Goal: Find specific page/section: Find specific page/section

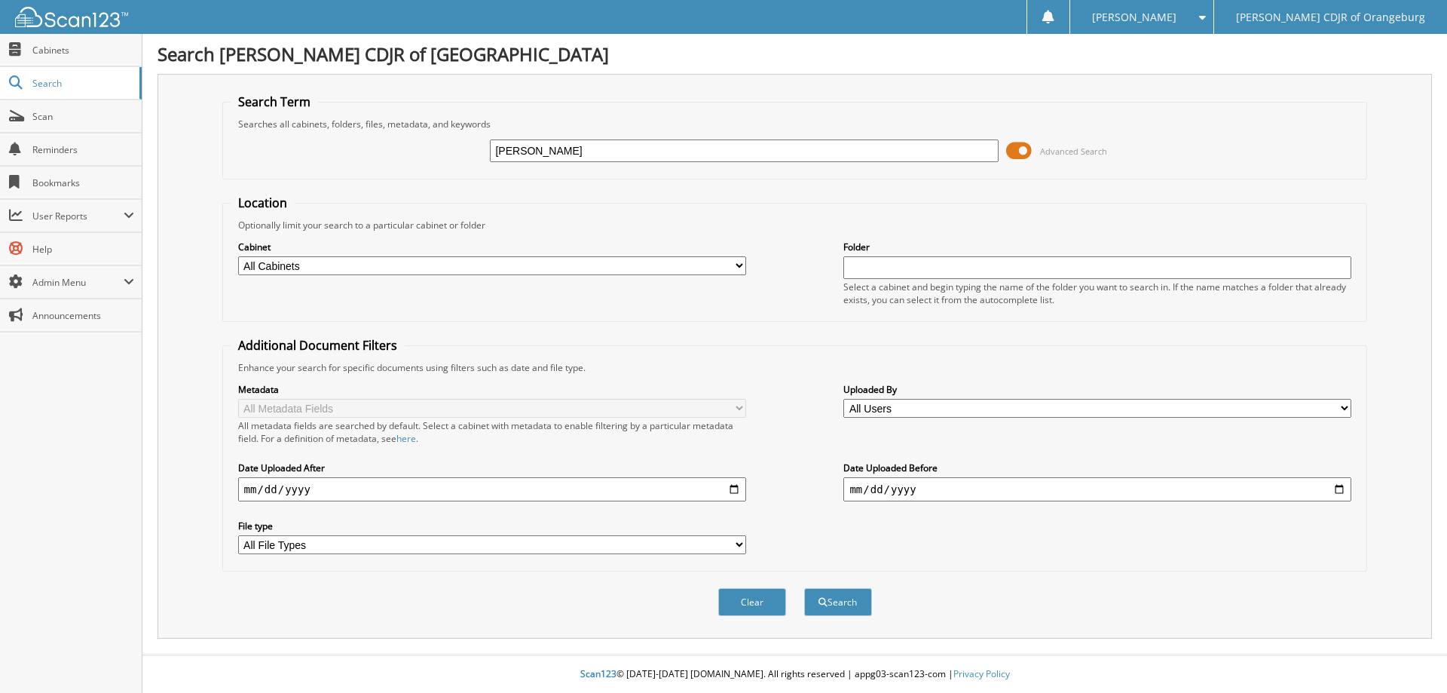
type input "[PERSON_NAME]"
click at [804, 588] on button "Search" at bounding box center [838, 602] width 68 height 28
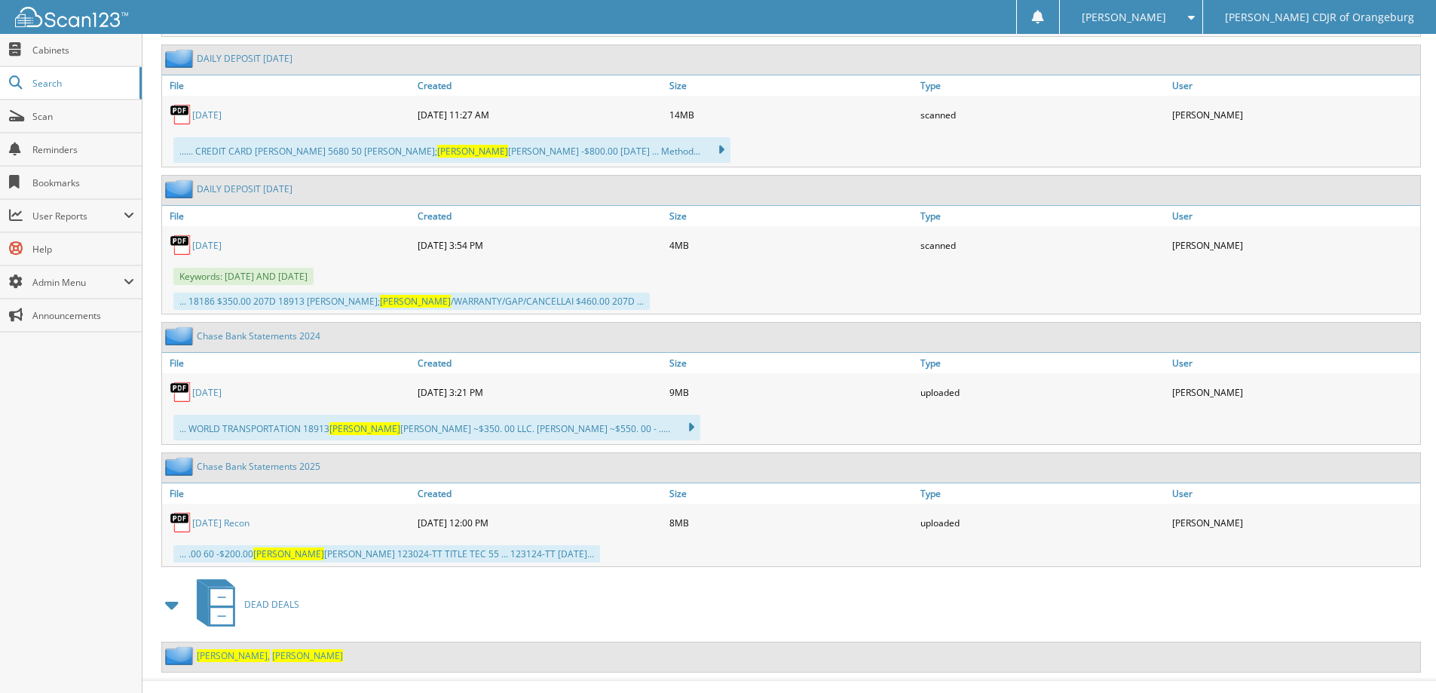
scroll to position [2012, 0]
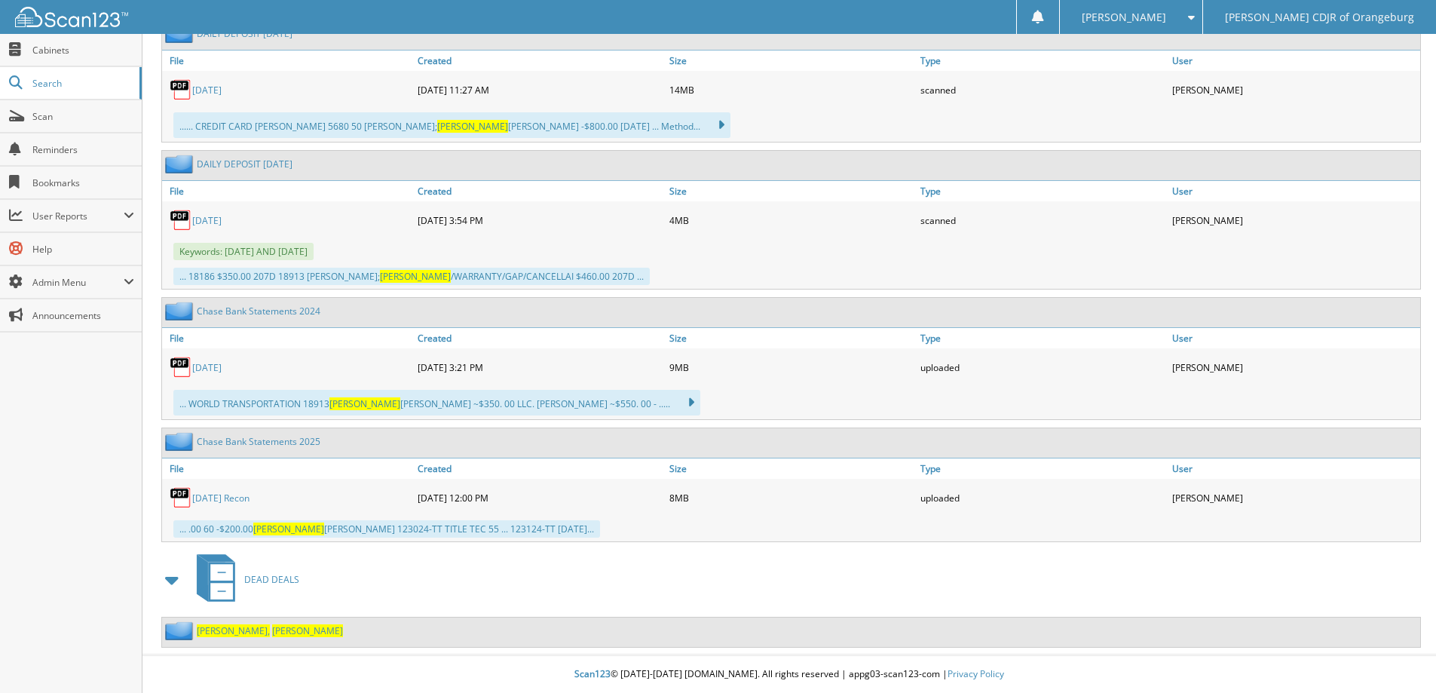
click at [272, 632] on span "[PERSON_NAME]" at bounding box center [307, 630] width 71 height 13
